Goal: Information Seeking & Learning: Learn about a topic

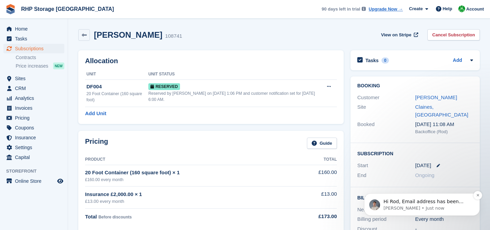
click at [412, 208] on p "Bradley • Just now" at bounding box center [427, 208] width 88 height 6
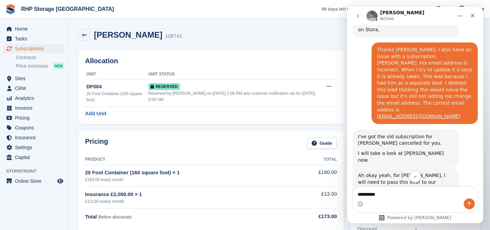
scroll to position [283, 0]
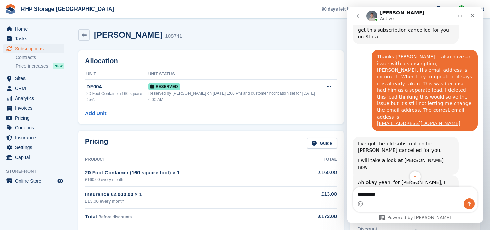
type textarea "*********"
click at [471, 206] on icon "Send a message…" at bounding box center [468, 203] width 5 height 5
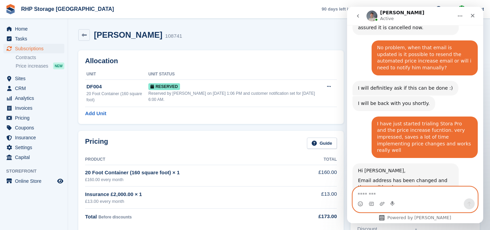
scroll to position [561, 0]
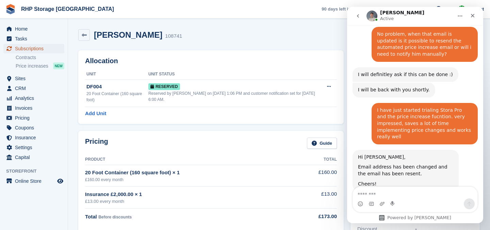
click at [27, 48] on span "Subscriptions" at bounding box center [35, 49] width 41 height 10
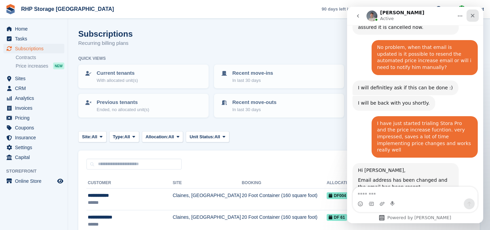
scroll to position [561, 0]
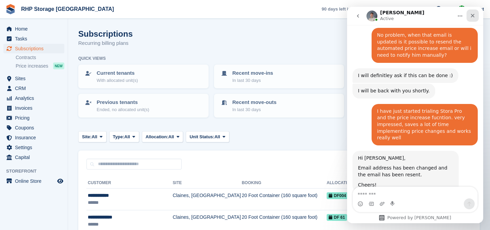
click at [471, 15] on icon "Close" at bounding box center [472, 15] width 5 height 5
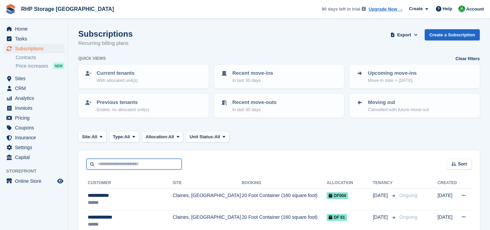
click at [135, 166] on input "text" at bounding box center [133, 164] width 95 height 11
type input "*****"
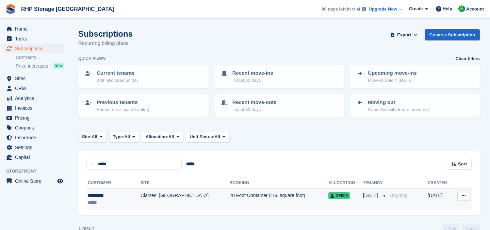
click at [140, 204] on td "Claines, [GEOGRAPHIC_DATA]" at bounding box center [184, 199] width 89 height 21
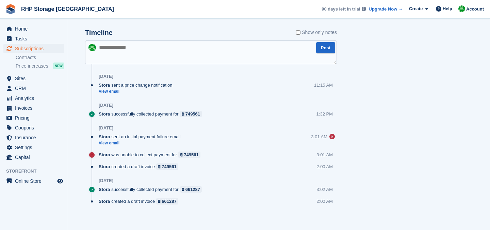
scroll to position [490, 0]
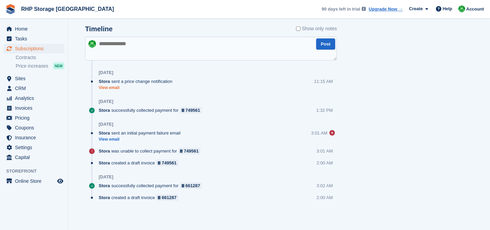
click at [117, 85] on link "View email" at bounding box center [137, 88] width 77 height 6
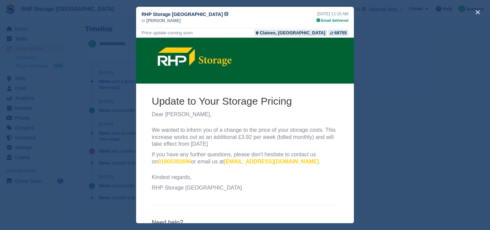
scroll to position [7, 0]
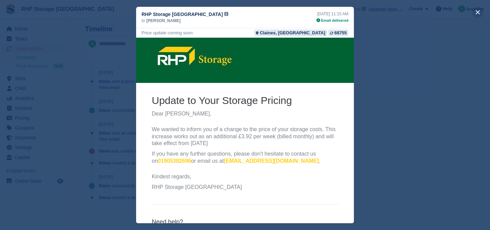
click at [476, 13] on button "close" at bounding box center [477, 12] width 11 height 11
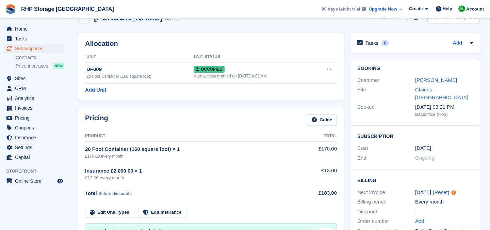
scroll to position [23, 0]
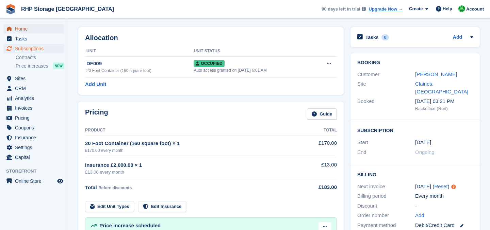
click at [7, 28] on icon "menu" at bounding box center [9, 29] width 5 height 5
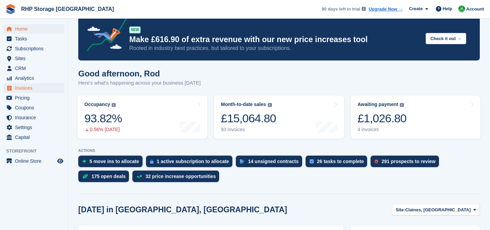
scroll to position [13, 0]
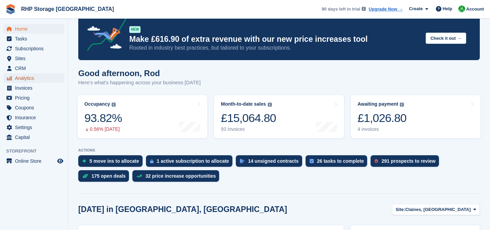
click at [25, 81] on span "Analytics" at bounding box center [35, 78] width 41 height 10
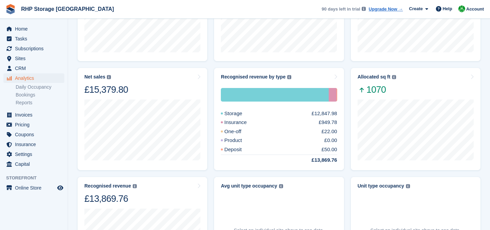
scroll to position [155, 0]
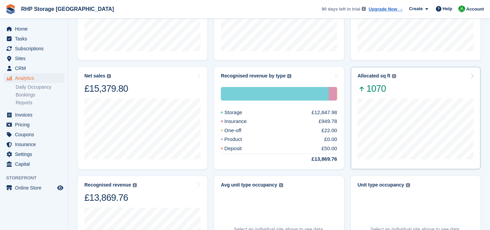
click at [386, 89] on span "1070" at bounding box center [376, 89] width 38 height 12
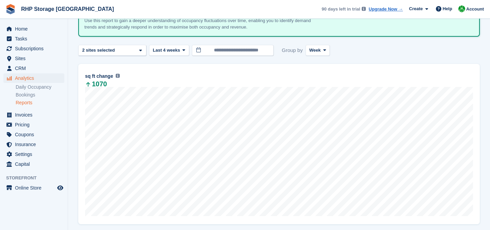
scroll to position [52, 0]
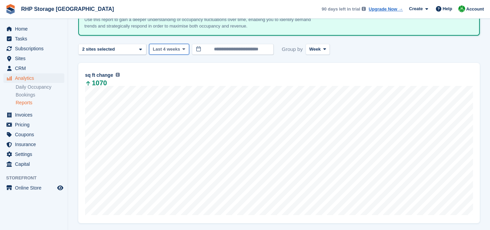
click at [180, 48] on span "Last 4 weeks" at bounding box center [166, 49] width 27 height 7
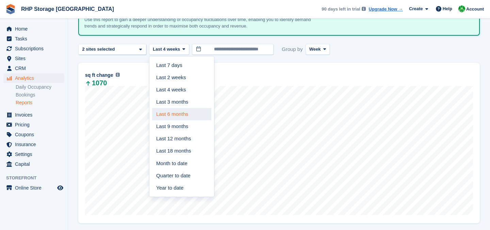
click at [188, 117] on link "Last 6 months" at bounding box center [181, 114] width 59 height 12
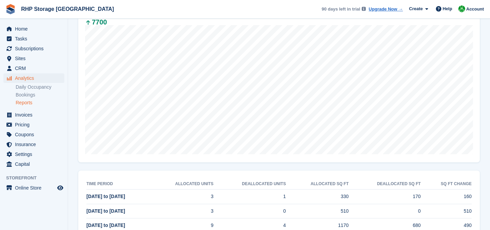
scroll to position [115, 0]
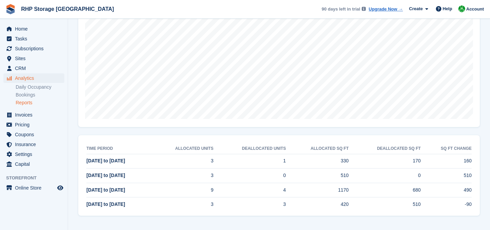
scroll to position [52, 0]
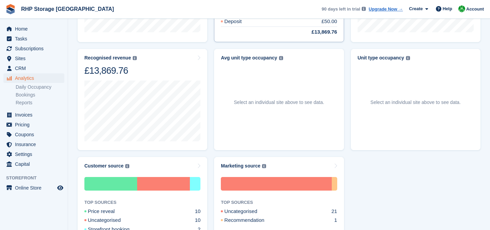
scroll to position [285, 0]
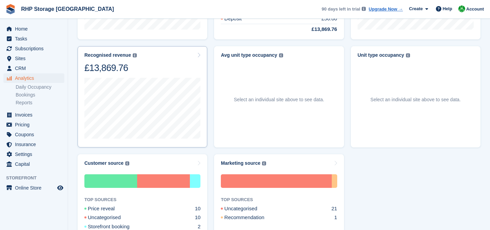
click at [115, 62] on div "£13,869.76" at bounding box center [110, 68] width 52 height 12
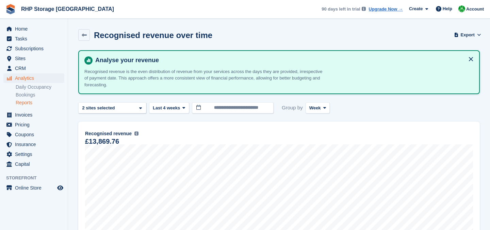
scroll to position [24, 0]
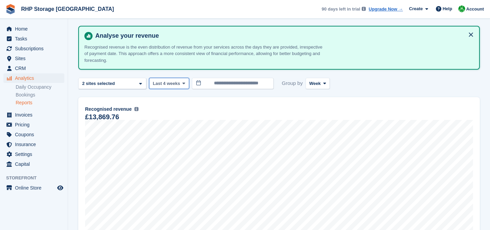
click at [161, 86] on span "Last 4 weeks" at bounding box center [166, 83] width 27 height 7
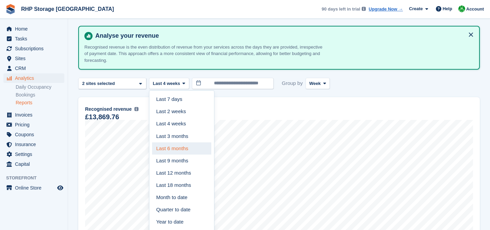
click at [178, 151] on link "Last 6 months" at bounding box center [181, 149] width 59 height 12
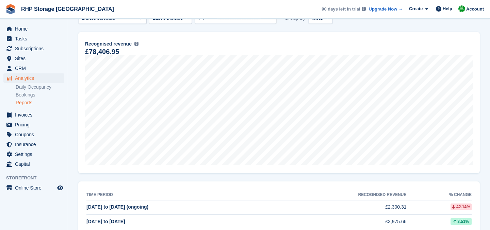
scroll to position [89, 0]
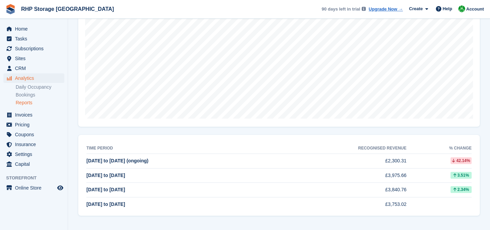
scroll to position [24, 0]
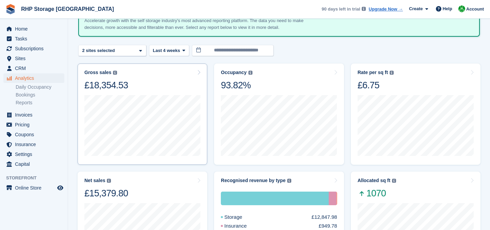
scroll to position [44, 0]
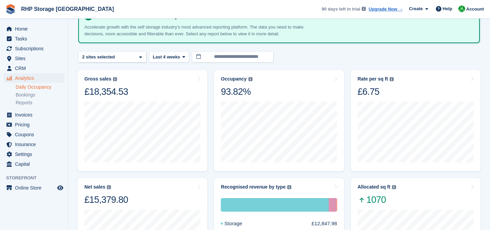
click at [18, 88] on link "Daily Occupancy" at bounding box center [40, 87] width 49 height 6
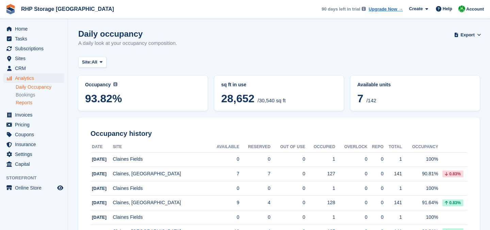
click at [26, 104] on link "Reports" at bounding box center [40, 103] width 49 height 6
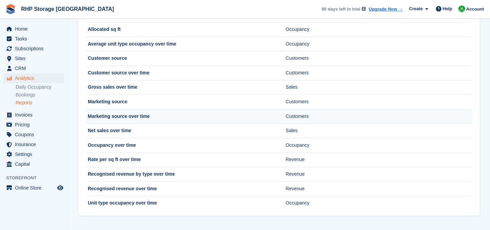
scroll to position [11, 0]
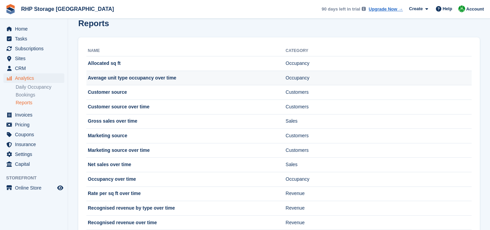
click at [143, 80] on td "Average unit type occupancy over time" at bounding box center [185, 78] width 199 height 15
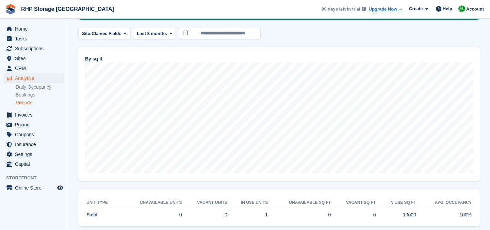
scroll to position [85, 0]
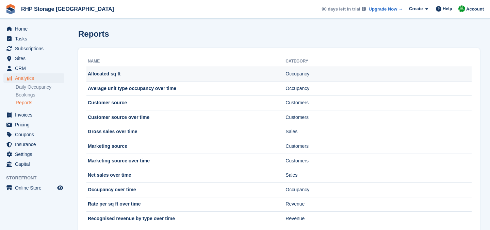
click at [127, 76] on td "Allocated sq ft" at bounding box center [185, 74] width 199 height 15
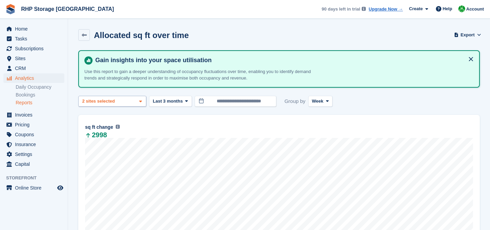
click at [122, 101] on div "Claines, [GEOGRAPHIC_DATA] 2 sites selected" at bounding box center [112, 101] width 68 height 11
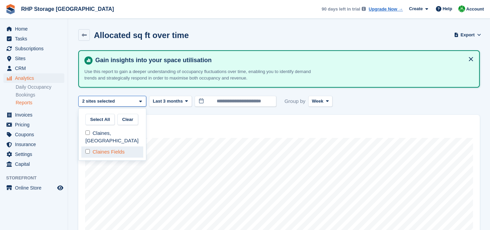
select select "****"
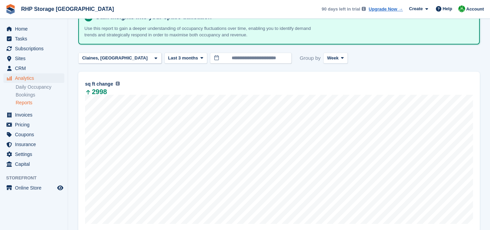
scroll to position [32, 0]
